Goal: Transaction & Acquisition: Purchase product/service

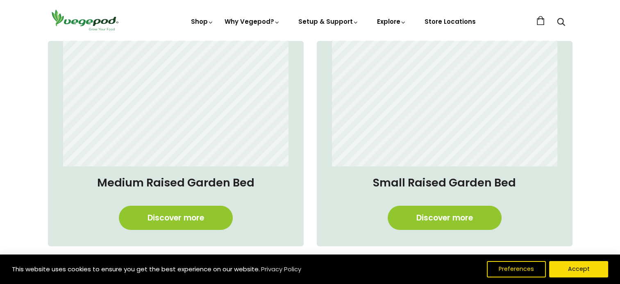
scroll to position [697, 0]
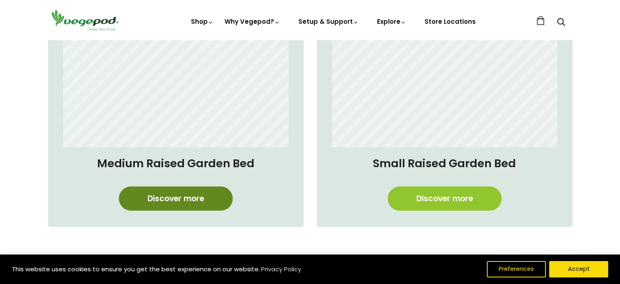
click at [161, 194] on link "Discover more" at bounding box center [176, 198] width 114 height 24
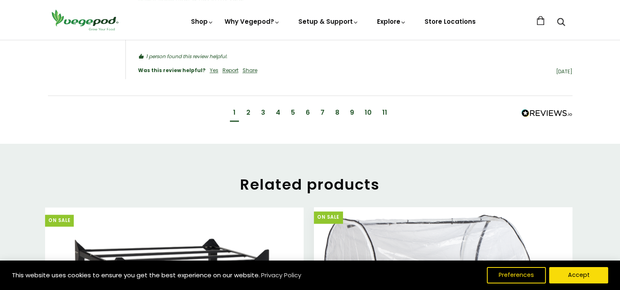
scroll to position [984, 0]
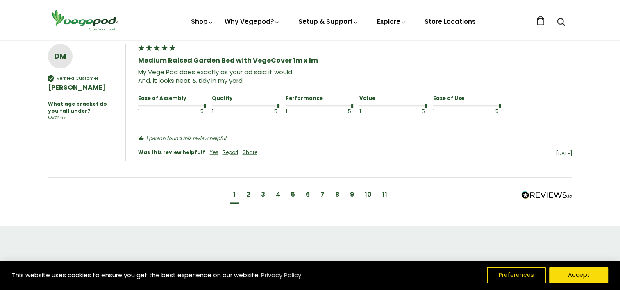
click at [246, 190] on div "2" at bounding box center [248, 194] width 4 height 9
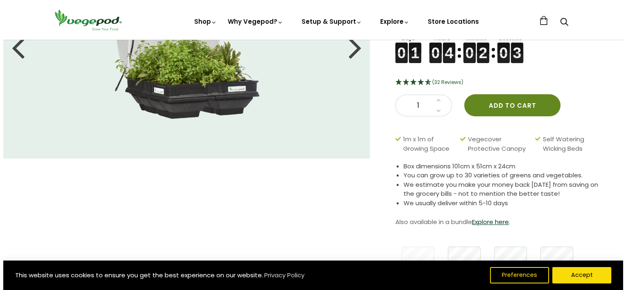
scroll to position [0, 0]
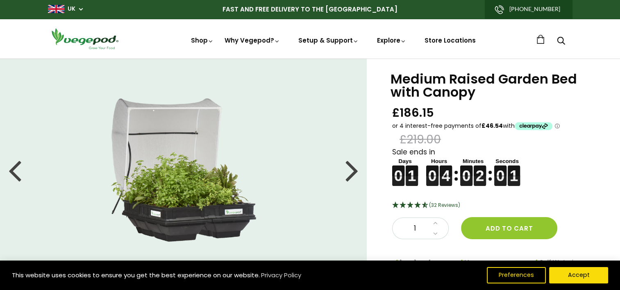
click at [562, 39] on icon "Search" at bounding box center [561, 41] width 8 height 10
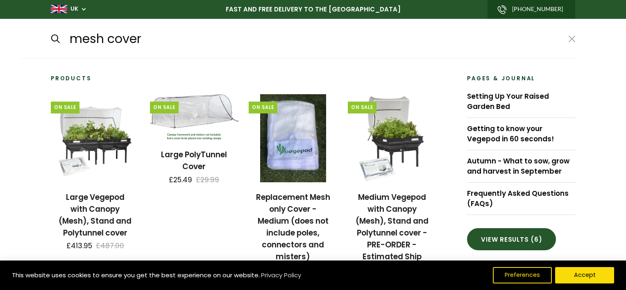
click at [50, 39] on input "submit" at bounding box center [50, 39] width 0 height 0
type input "mesh cover*"
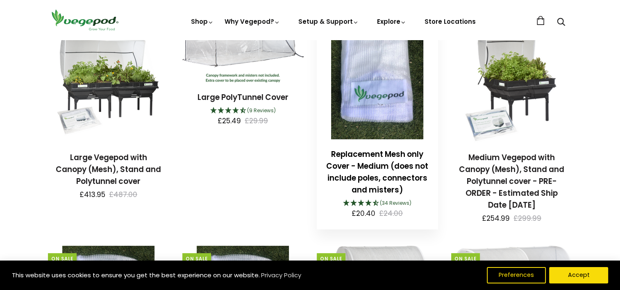
scroll to position [82, 0]
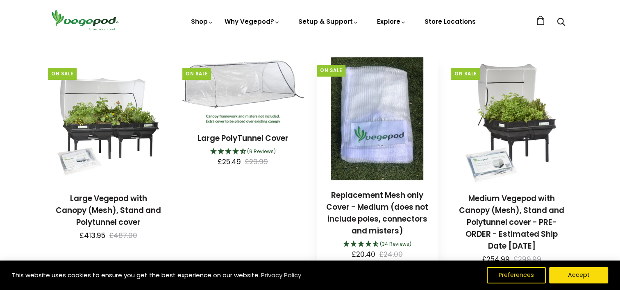
click at [366, 244] on icon "4.59 Stars - 34 Reviews" at bounding box center [368, 244] width 7 height 7
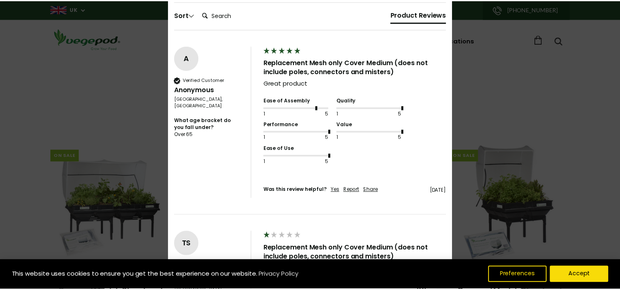
scroll to position [0, 0]
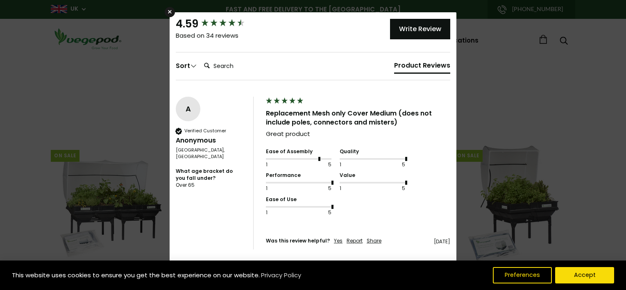
click at [521, 123] on div "× 4.59 Based on 34 reviews Write Review [PERSON_NAME] Sort Clear Filters Order …" at bounding box center [313, 145] width 626 height 290
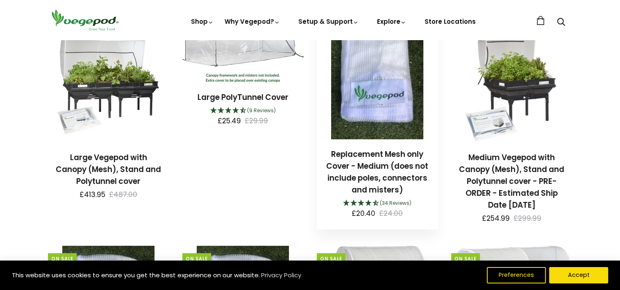
scroll to position [82, 0]
